Goal: Task Accomplishment & Management: Manage account settings

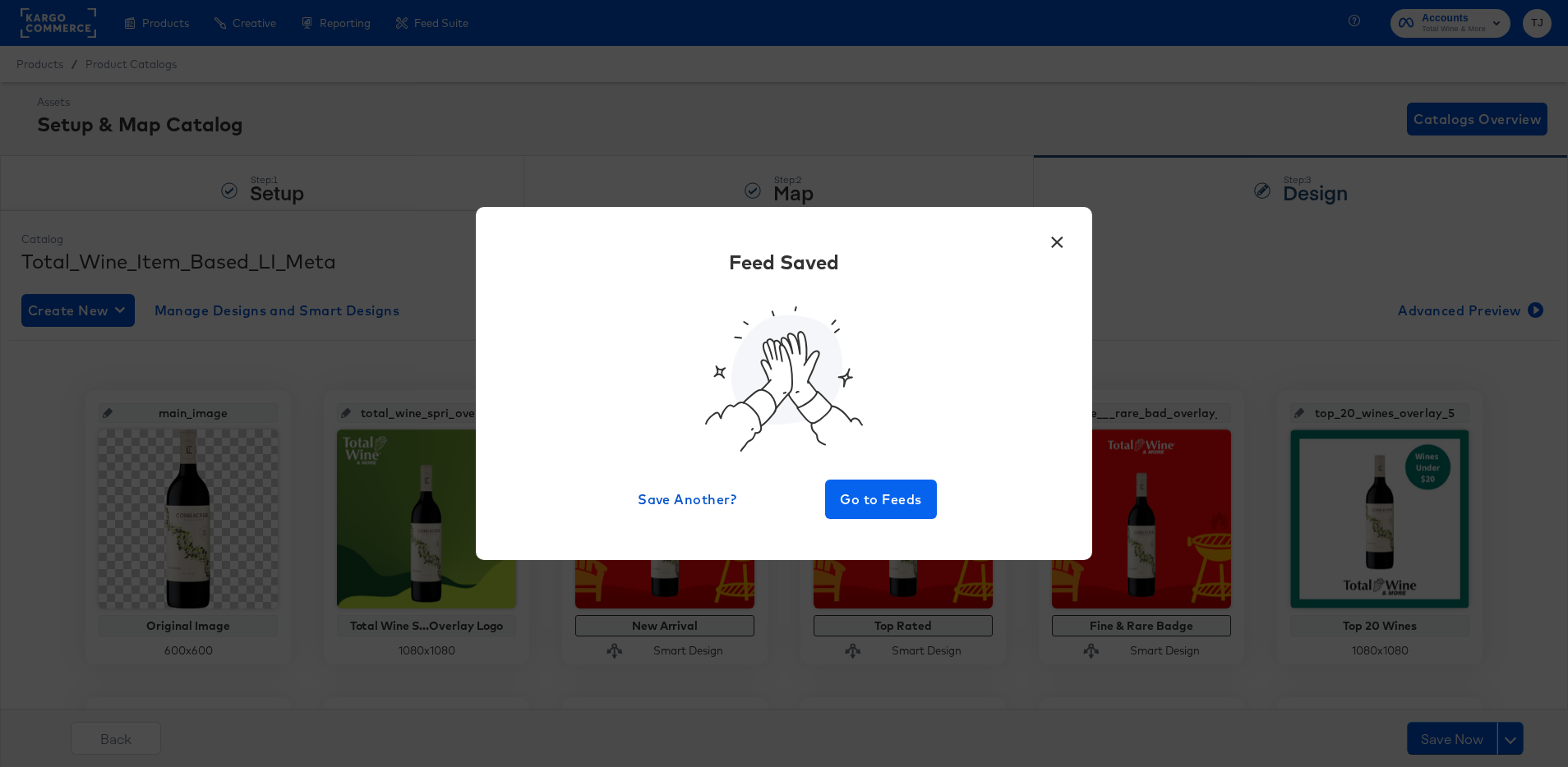
click at [897, 495] on span "Go to Feeds" at bounding box center [881, 500] width 99 height 23
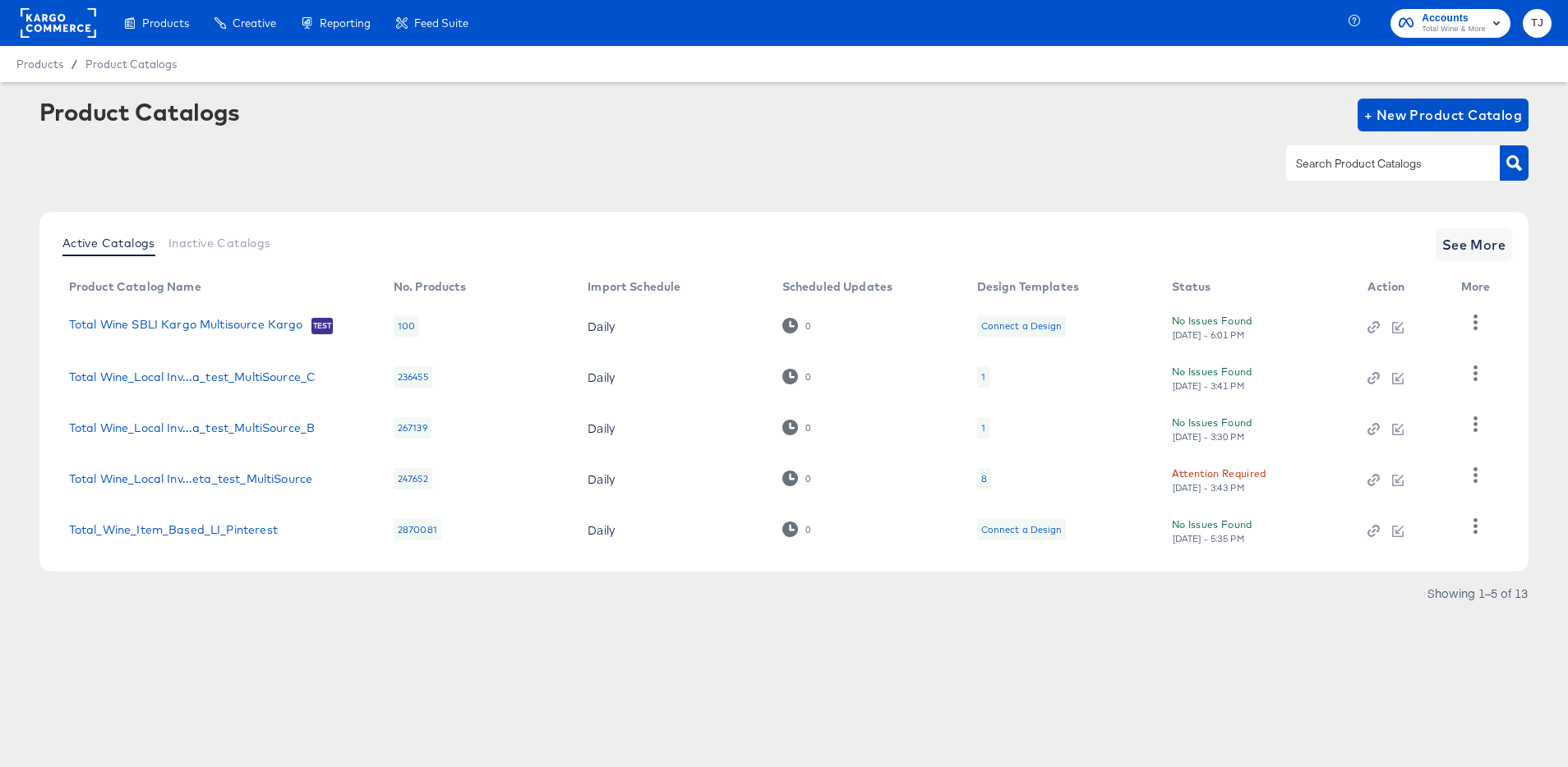
click at [60, 19] on rect at bounding box center [58, 22] width 75 height 29
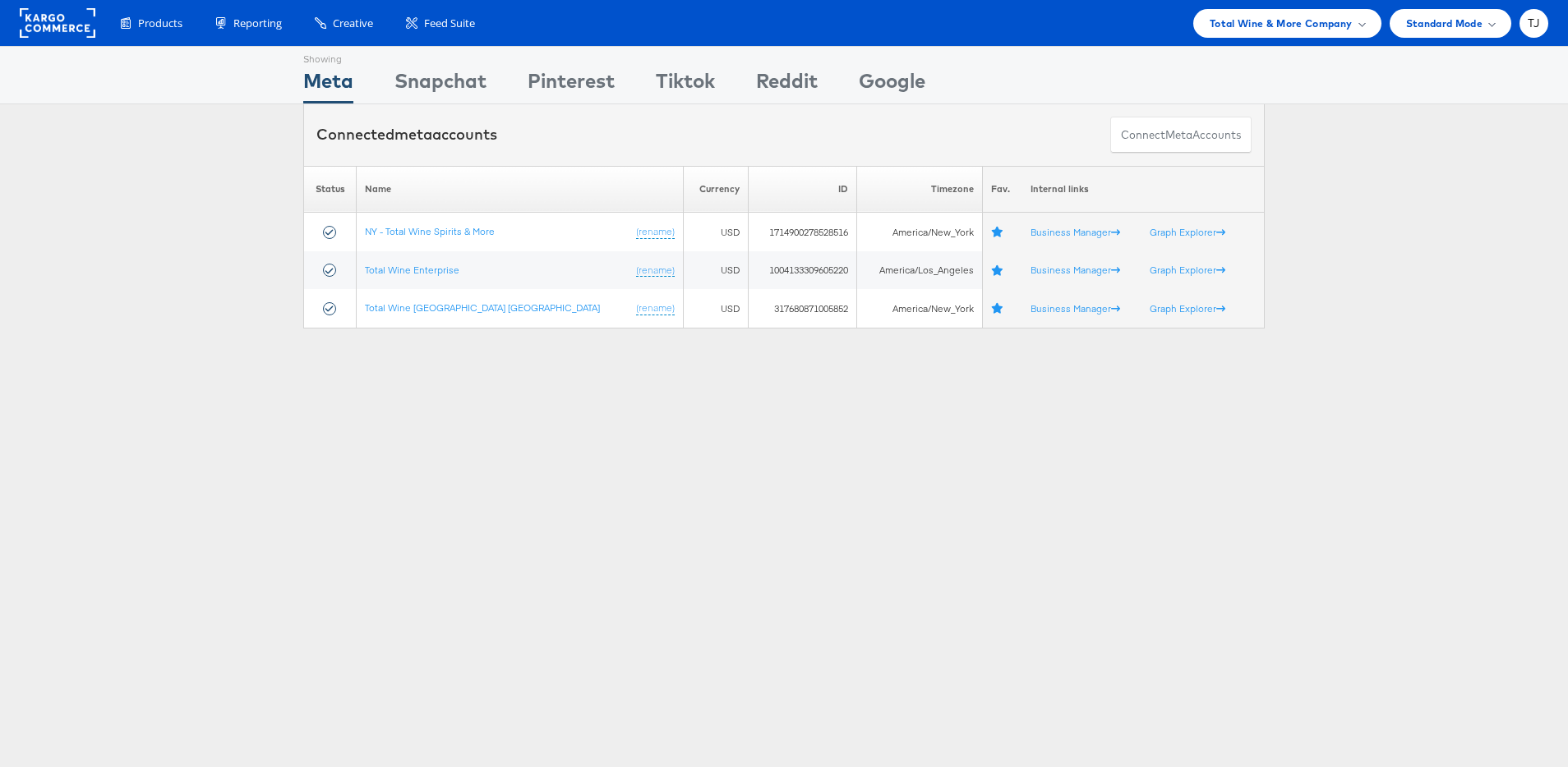
scroll to position [10, 0]
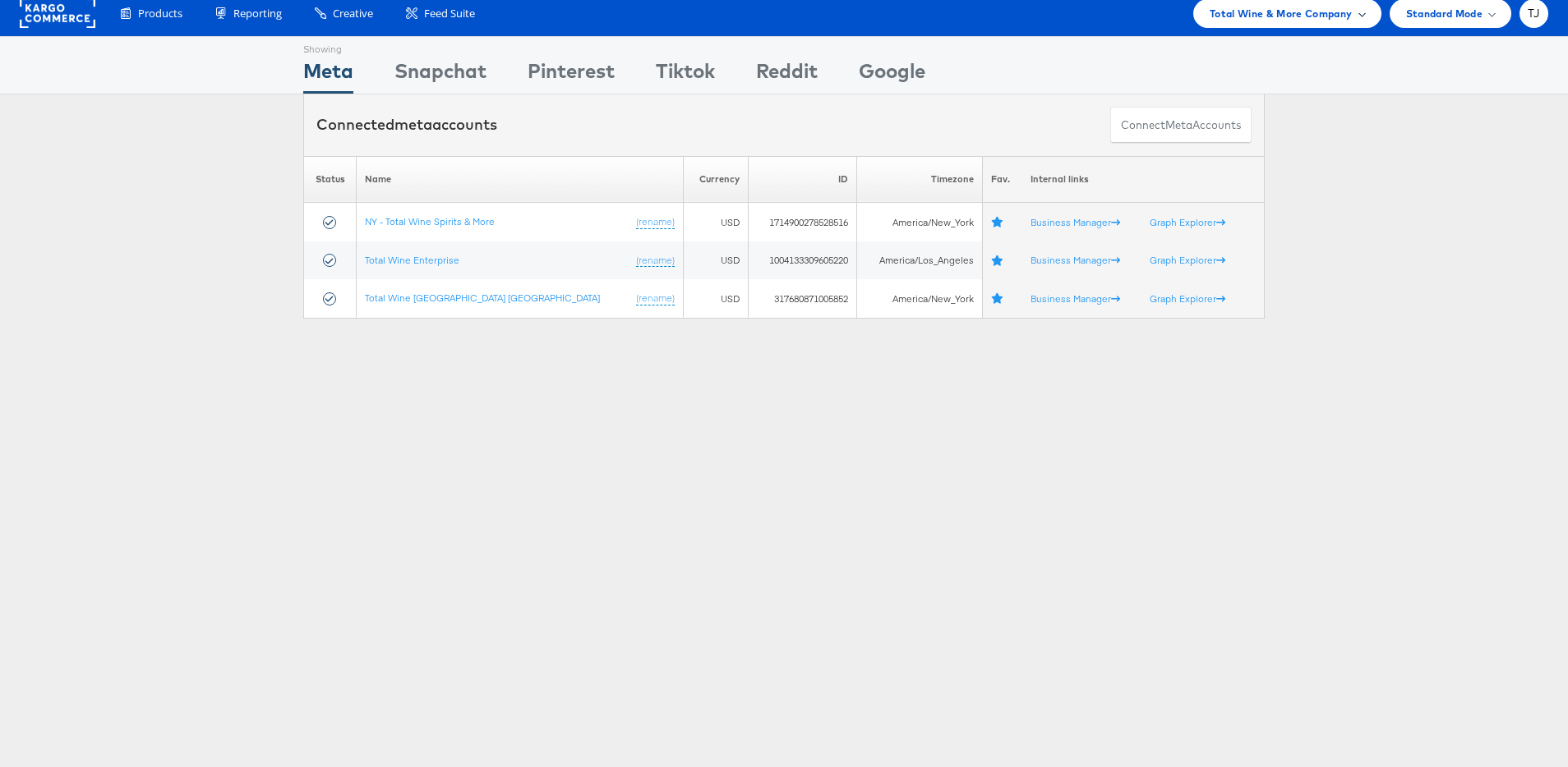
click at [1331, 20] on span "Total Wine & More Company" at bounding box center [1280, 13] width 143 height 17
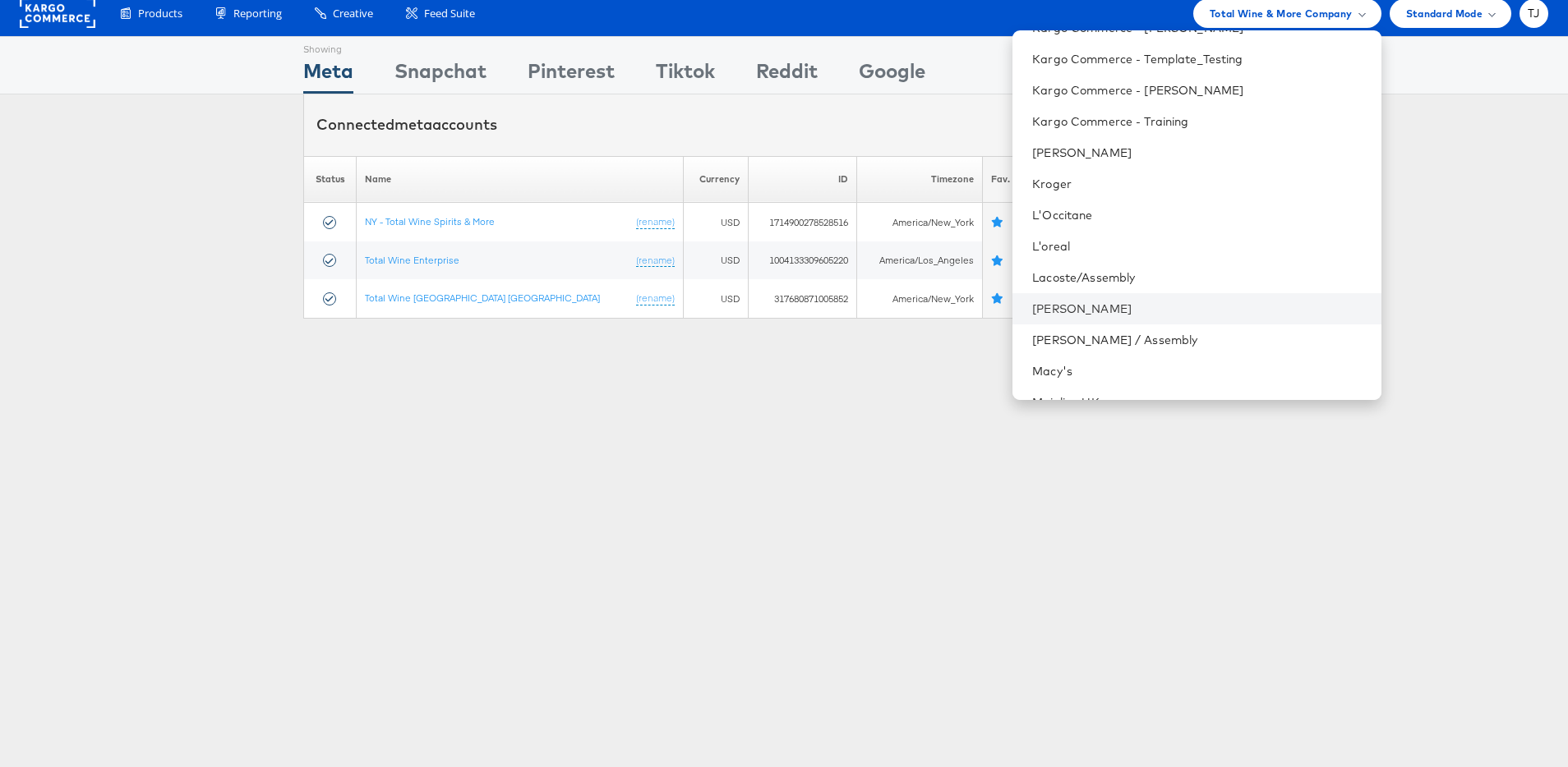
scroll to position [1472, 0]
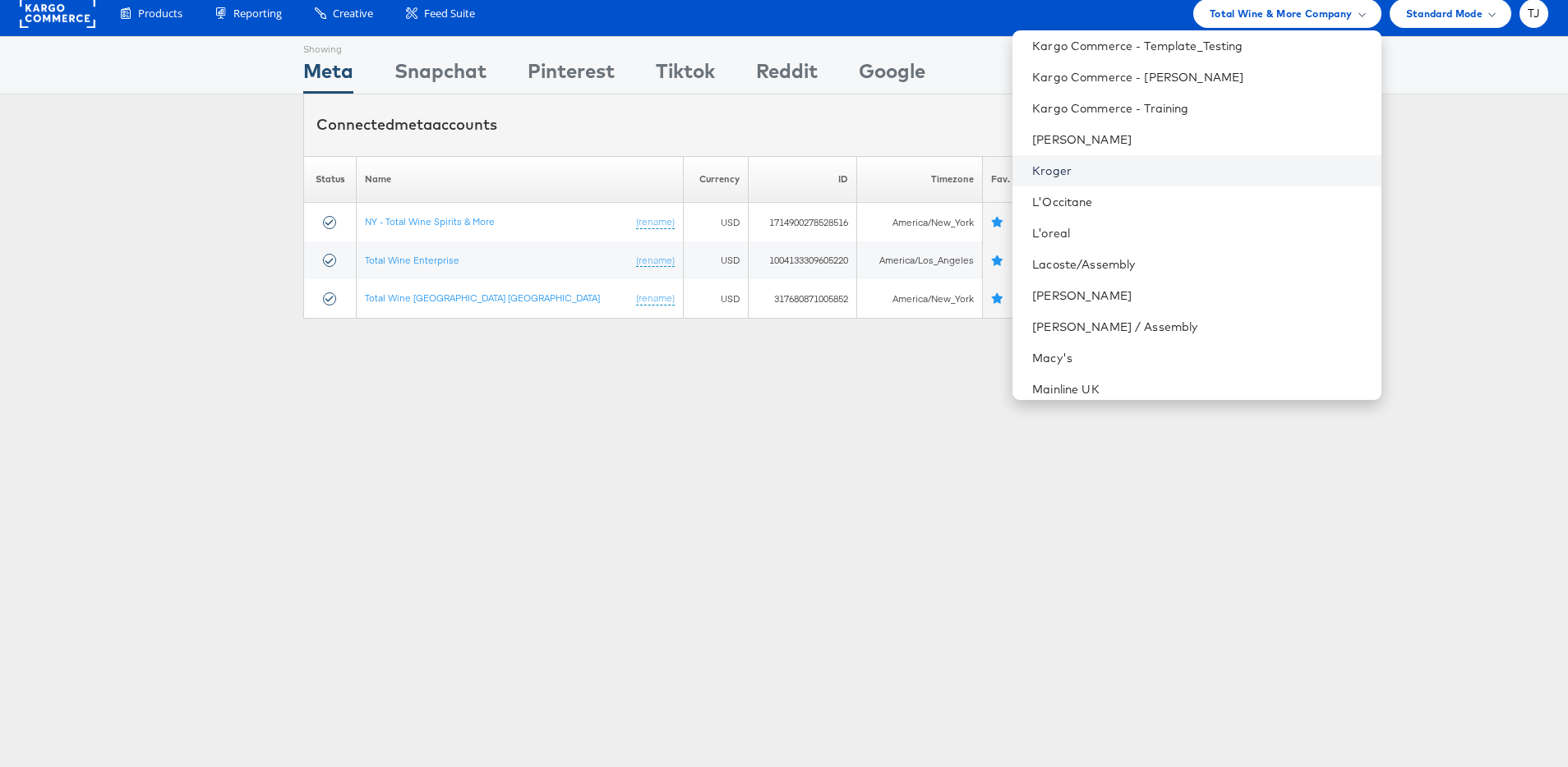
click at [1176, 173] on link "Kroger" at bounding box center [1200, 170] width 336 height 17
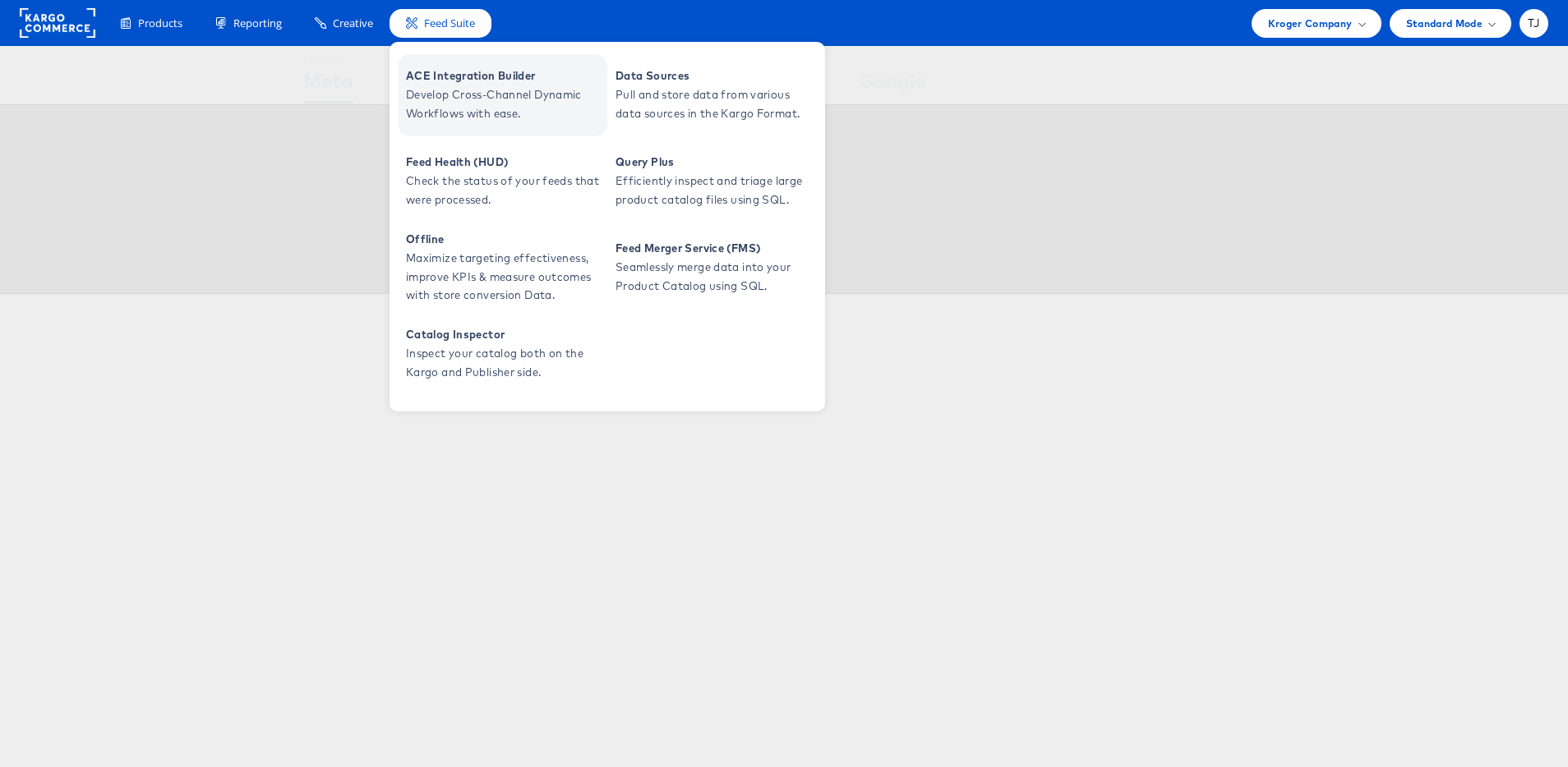
click at [459, 93] on span "Develop Cross-Channel Dynamic Workflows with ease." at bounding box center [504, 104] width 197 height 38
